Goal: Find specific page/section

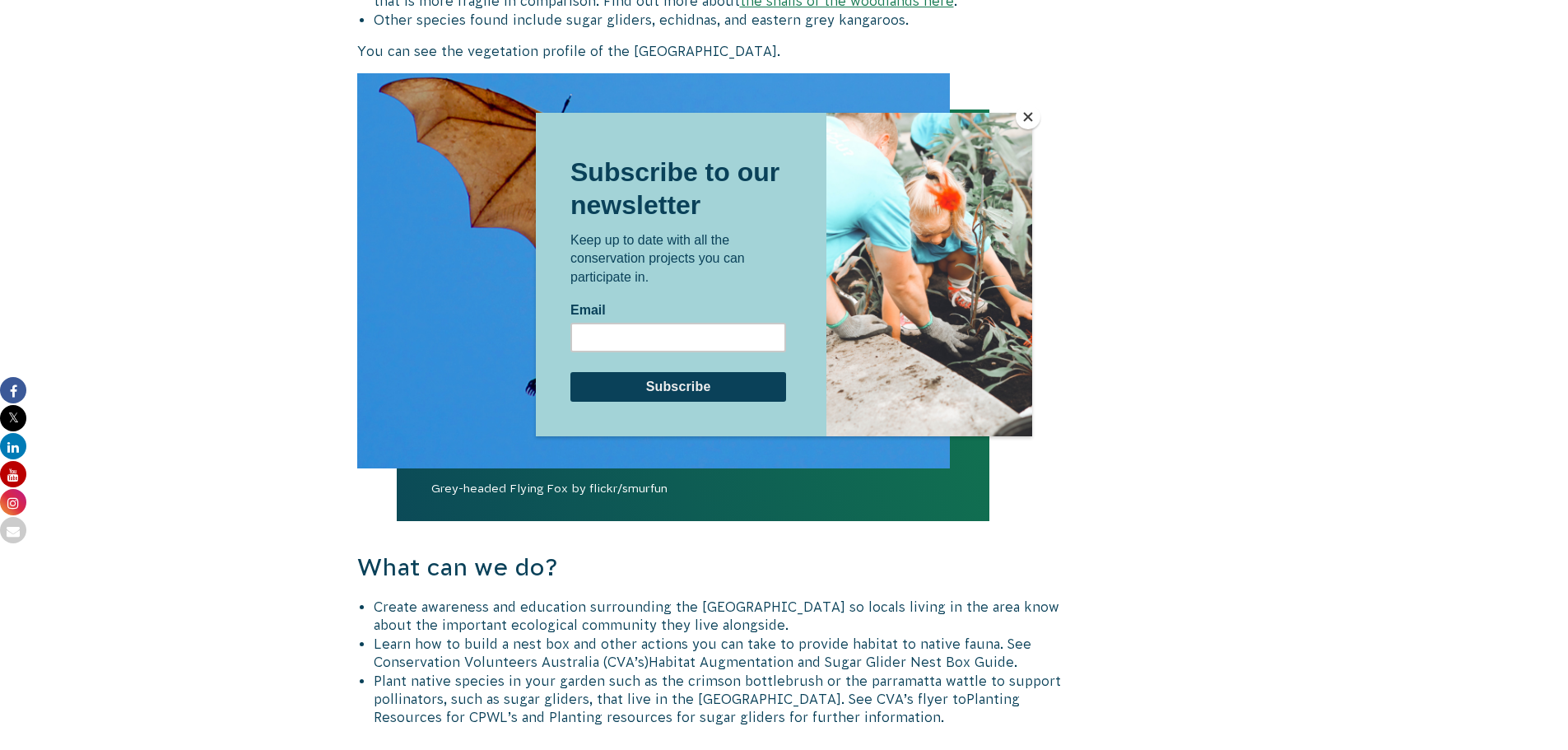
scroll to position [2063, 0]
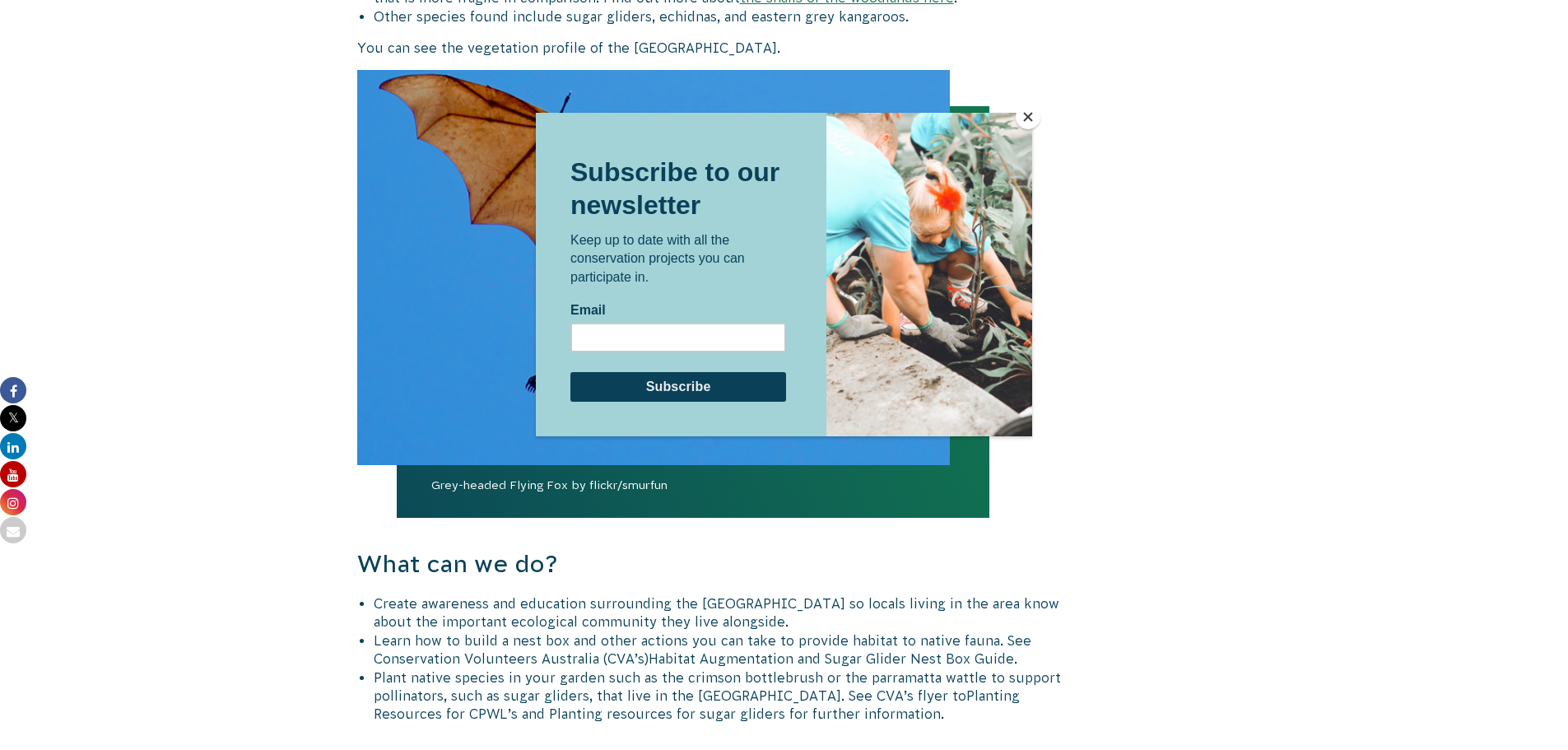
click at [1029, 118] on button "Close" at bounding box center [1028, 117] width 24 height 24
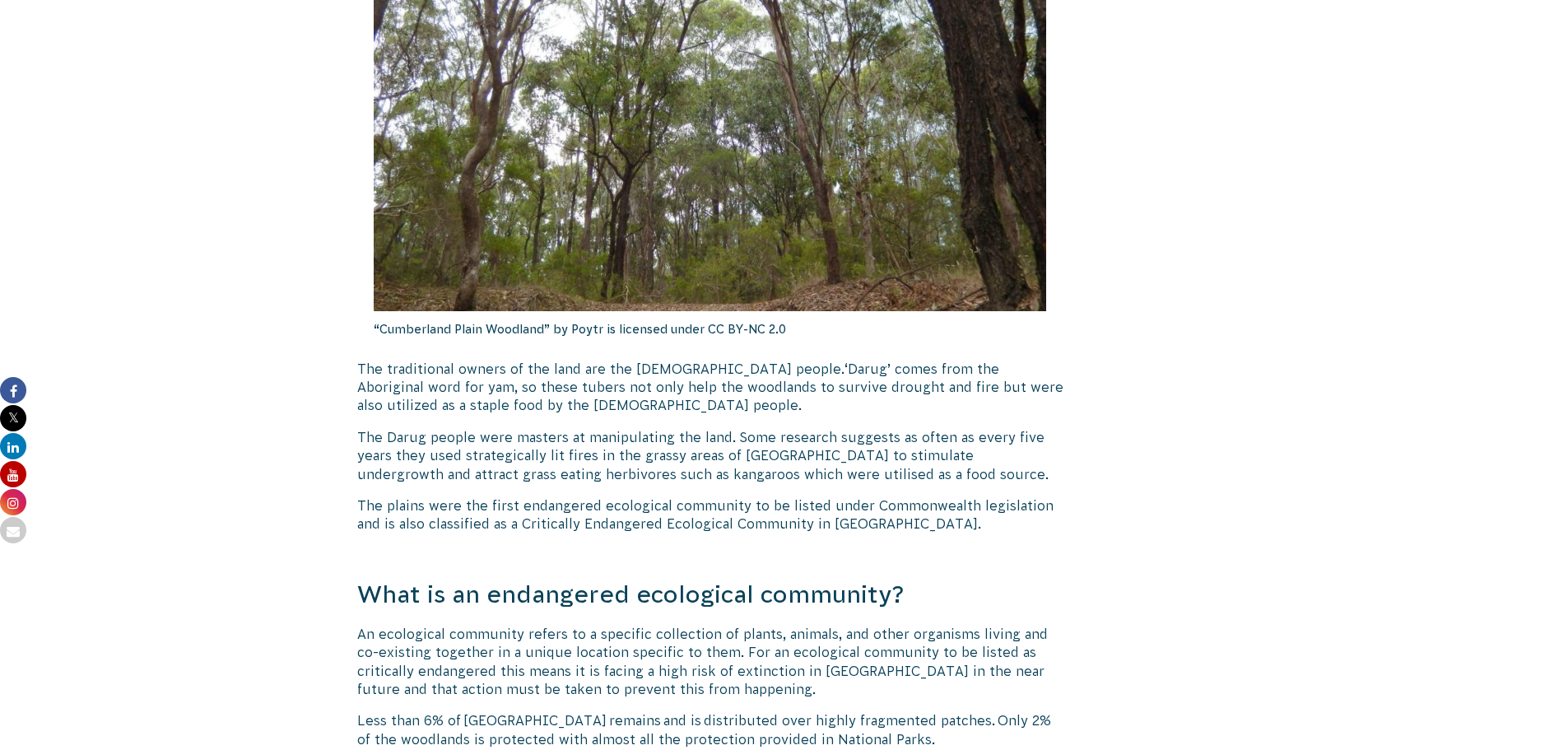
scroll to position [0, 0]
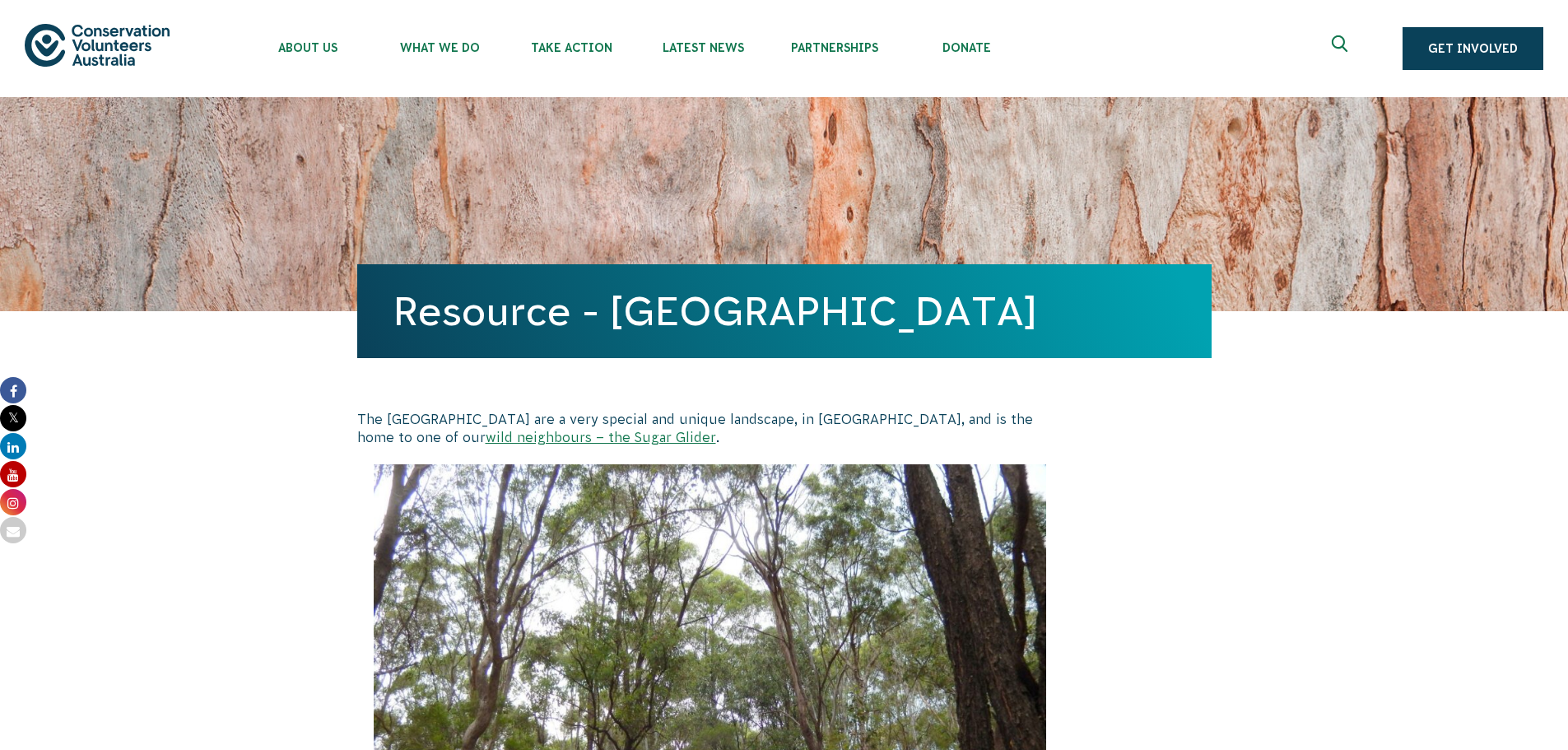
click at [1337, 40] on icon "Expand search box" at bounding box center [1342, 48] width 21 height 24
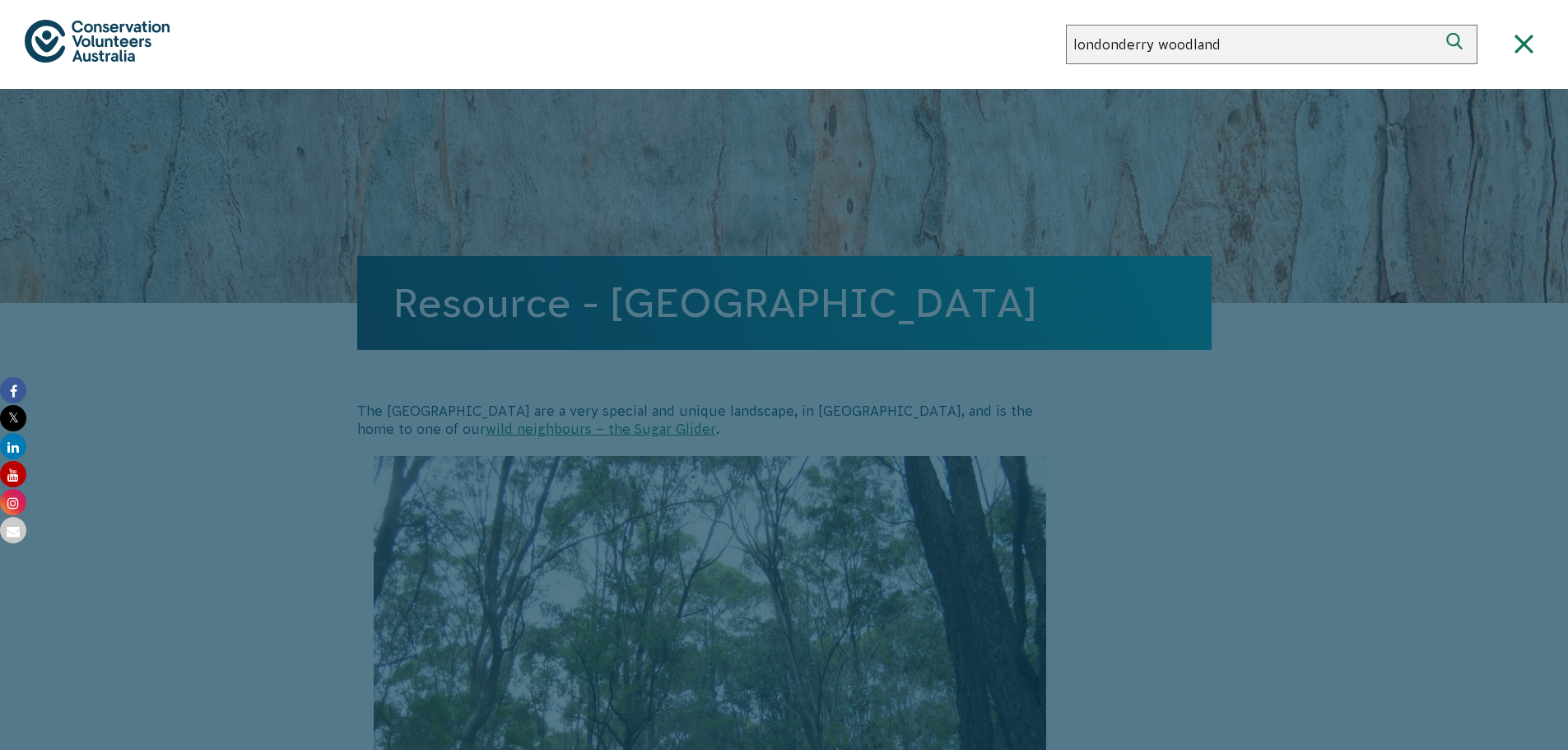
type input "londonderry woodland"
click at [1438, 24] on button "Search" at bounding box center [1458, 44] width 40 height 40
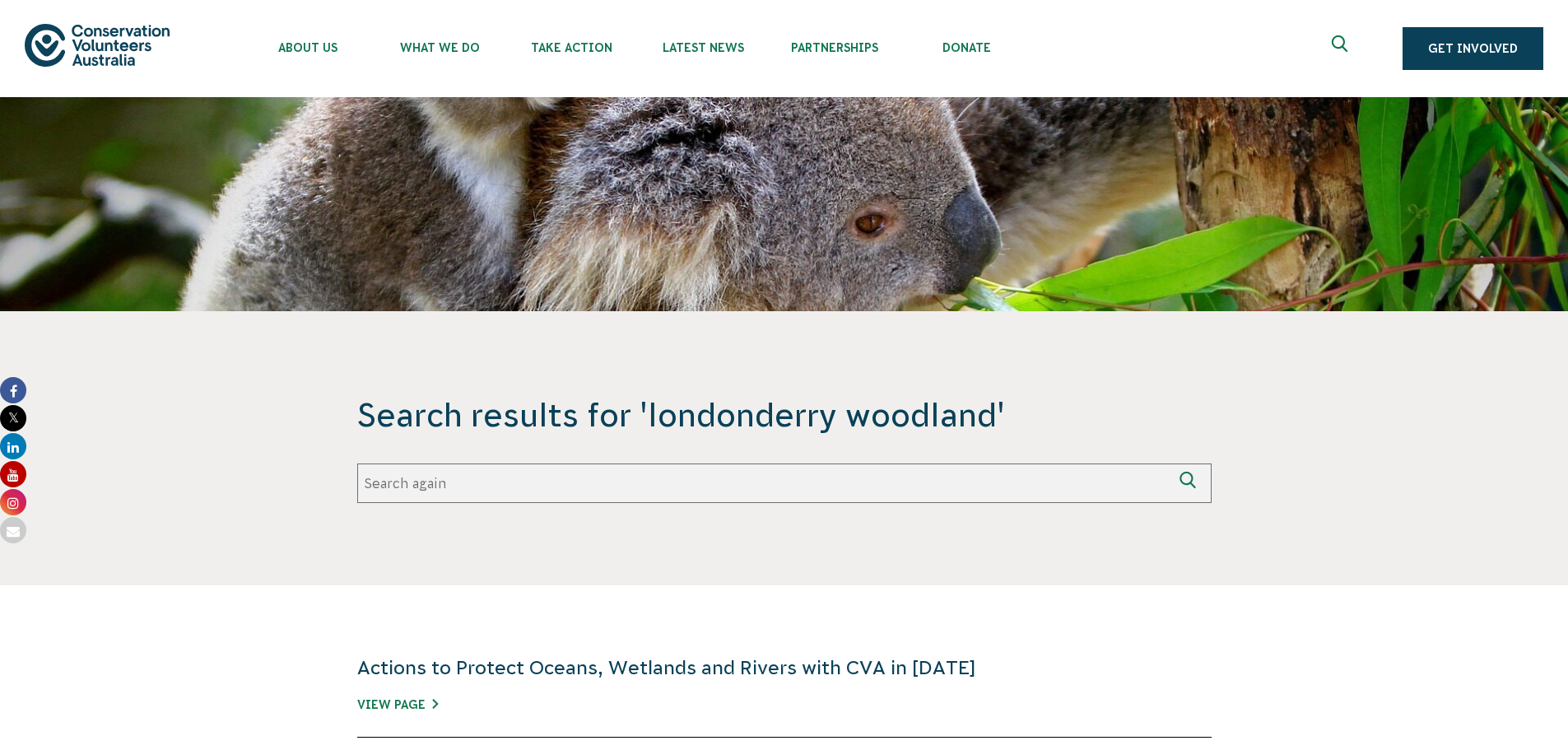
click at [929, 486] on input "Search again" at bounding box center [764, 484] width 815 height 40
type input "londonderry woodland reserve"
click at [1172, 464] on button "Search again" at bounding box center [1192, 484] width 40 height 40
